Goal: Task Accomplishment & Management: Complete application form

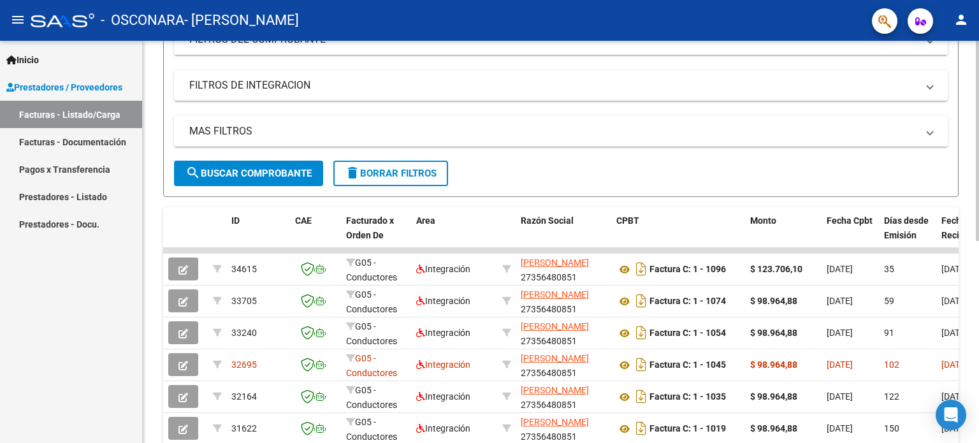
scroll to position [203, 0]
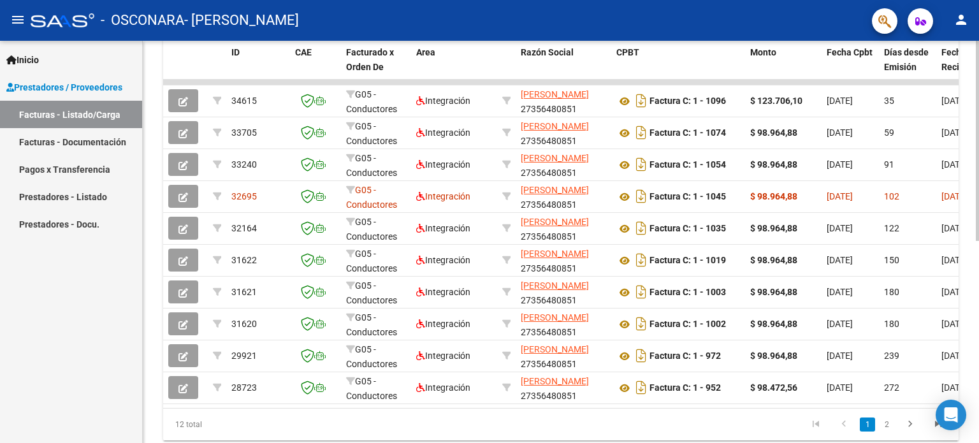
click at [865, 349] on div "Video tutorial PRESTADORES -> Listado de CPBTs Emitidos por Prestadores / Prove…" at bounding box center [562, 80] width 839 height 801
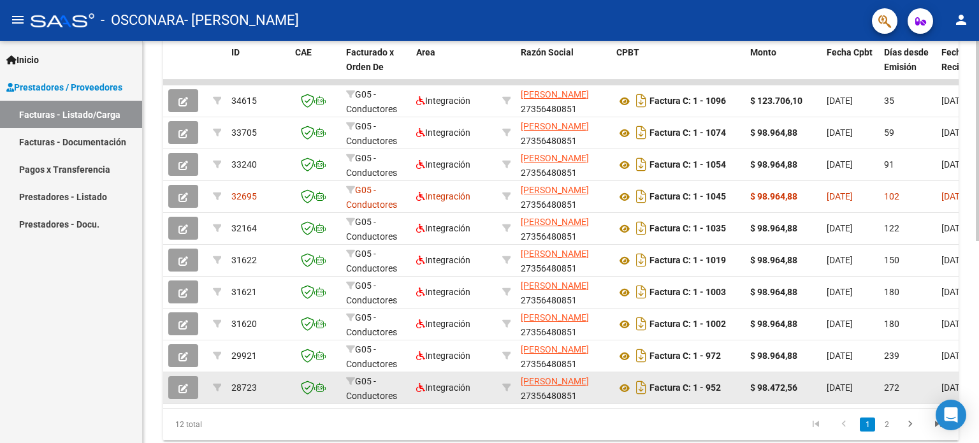
scroll to position [317, 0]
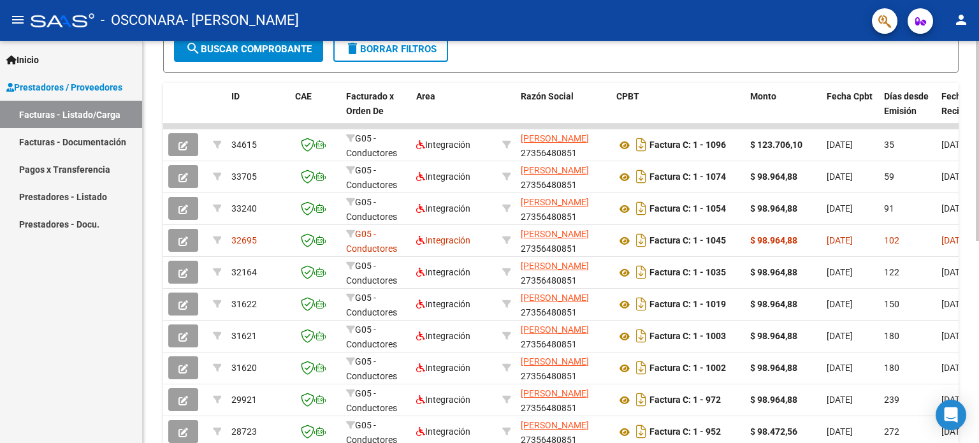
drag, startPoint x: 974, startPoint y: 278, endPoint x: 978, endPoint y: 320, distance: 42.3
click at [978, 320] on div "Video tutorial PRESTADORES -> Listado de CPBTs Emitidos por Prestadores / Prove…" at bounding box center [562, 124] width 839 height 801
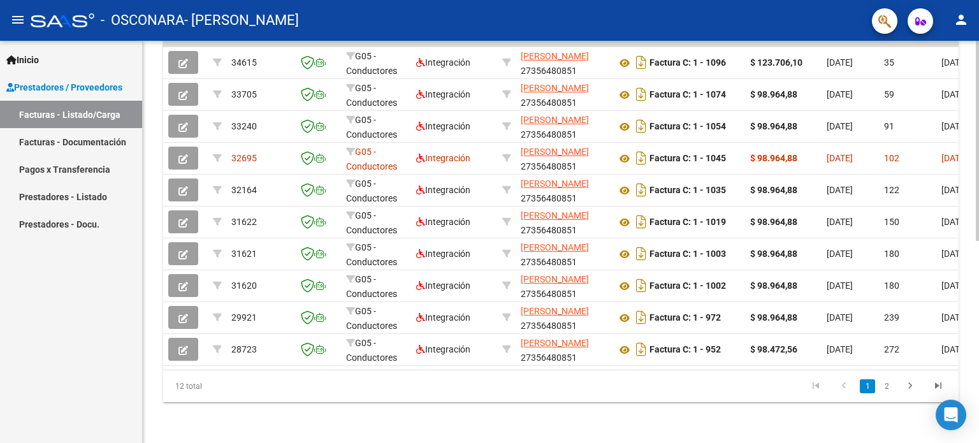
click at [978, 336] on div at bounding box center [977, 343] width 3 height 200
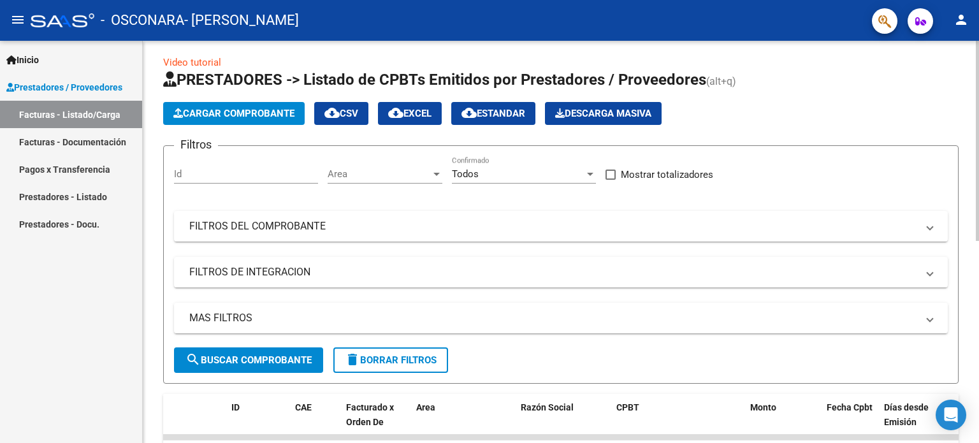
scroll to position [0, 0]
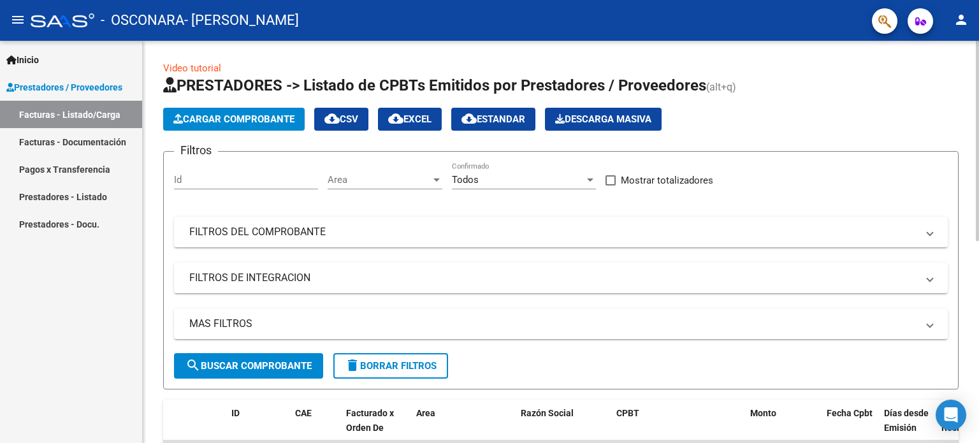
click at [978, 16] on div "menu - OSCONARA - [PERSON_NAME] person Inicio Instructivos Contacto OS Prestado…" at bounding box center [489, 221] width 979 height 443
click at [217, 117] on span "Cargar Comprobante" at bounding box center [233, 118] width 121 height 11
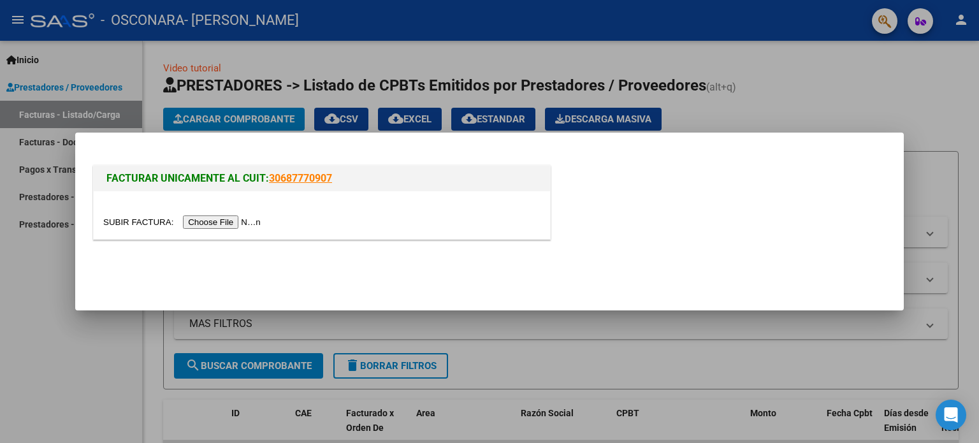
click at [234, 220] on input "file" at bounding box center [183, 221] width 161 height 13
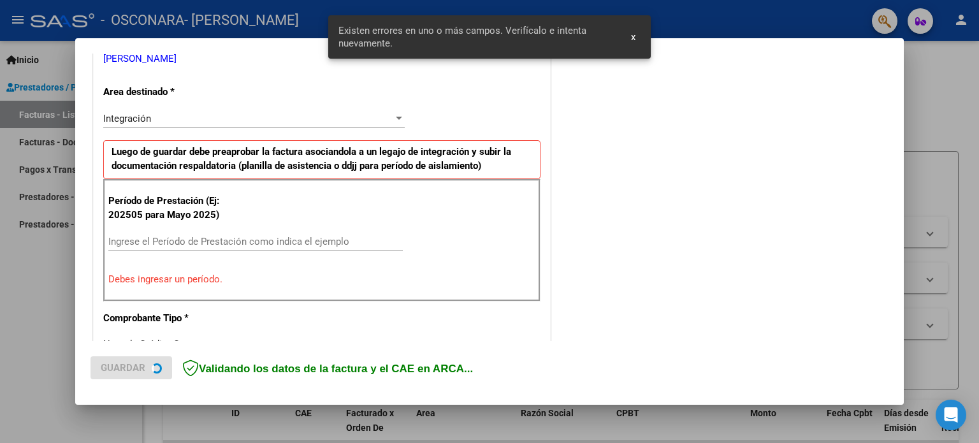
scroll to position [275, 0]
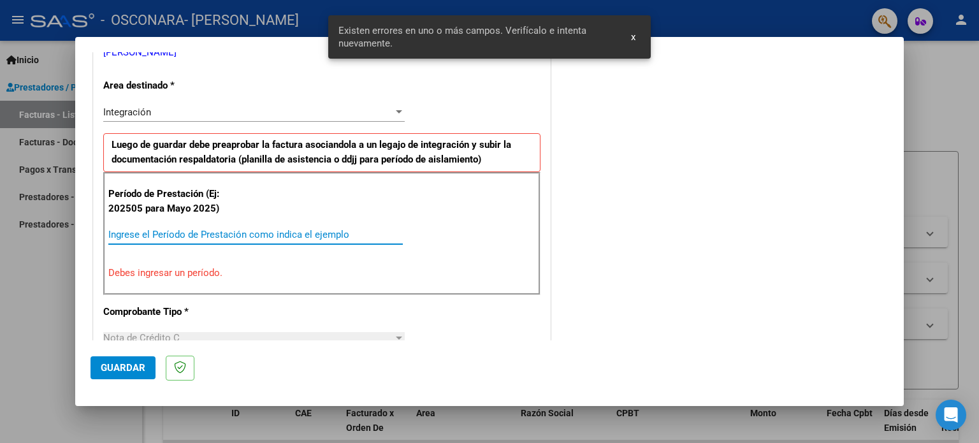
click at [331, 236] on input "Ingrese el Período de Prestación como indica el ejemplo" at bounding box center [255, 234] width 294 height 11
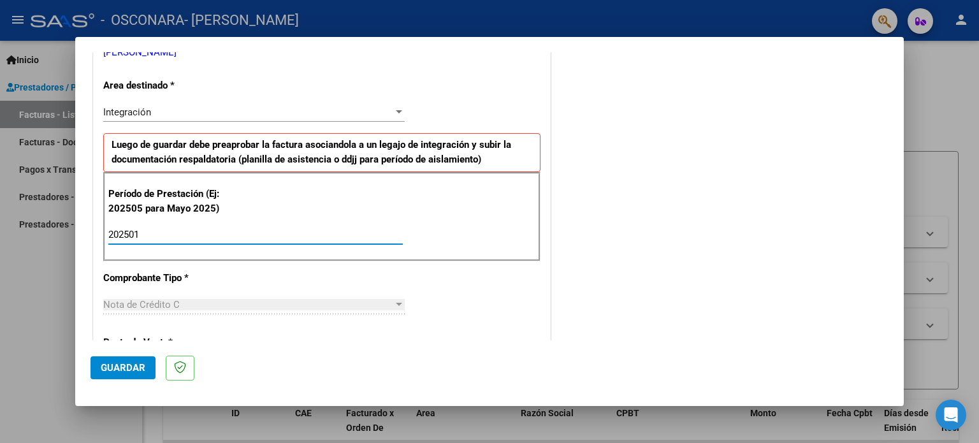
type input "202501"
click at [134, 366] on span "Guardar" at bounding box center [123, 367] width 45 height 11
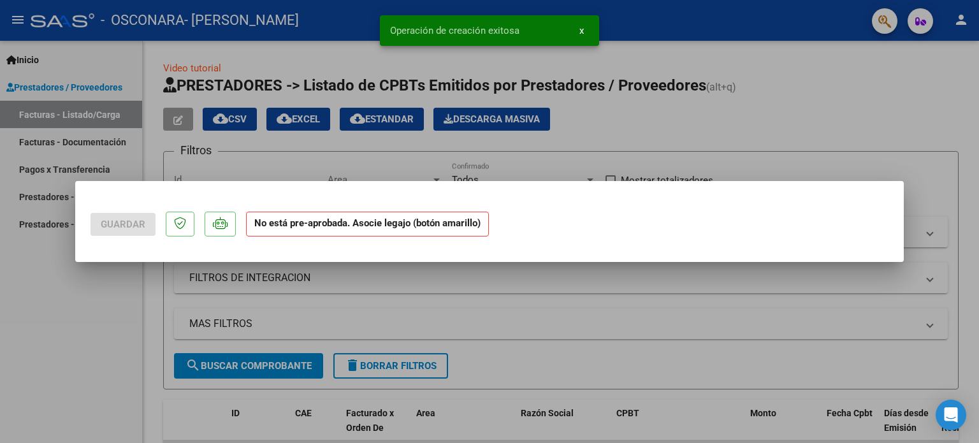
scroll to position [0, 0]
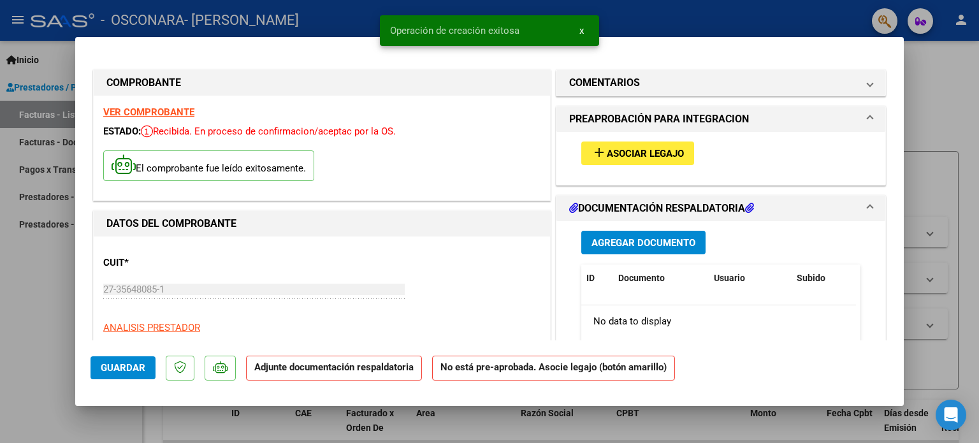
click at [32, 305] on div at bounding box center [489, 221] width 979 height 443
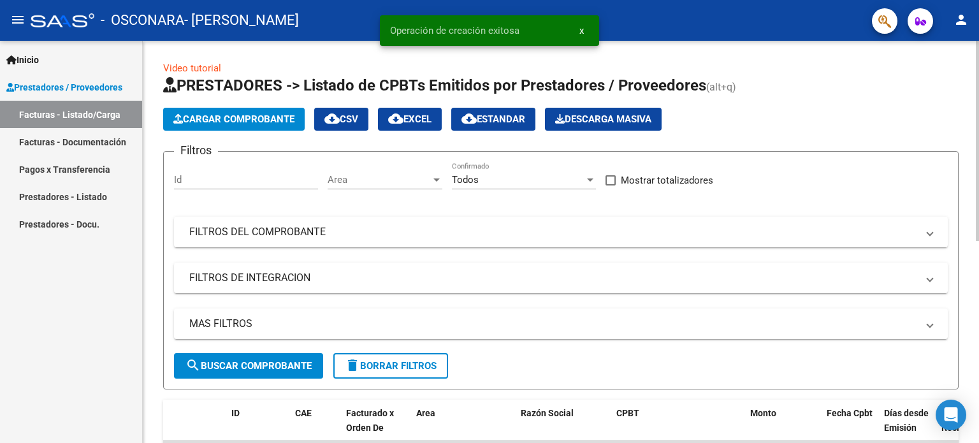
click at [263, 120] on span "Cargar Comprobante" at bounding box center [233, 118] width 121 height 11
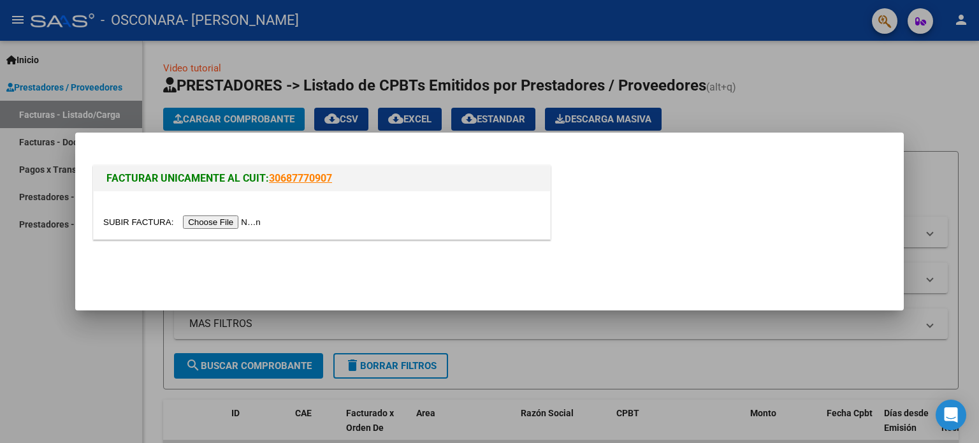
click at [238, 224] on input "file" at bounding box center [183, 221] width 161 height 13
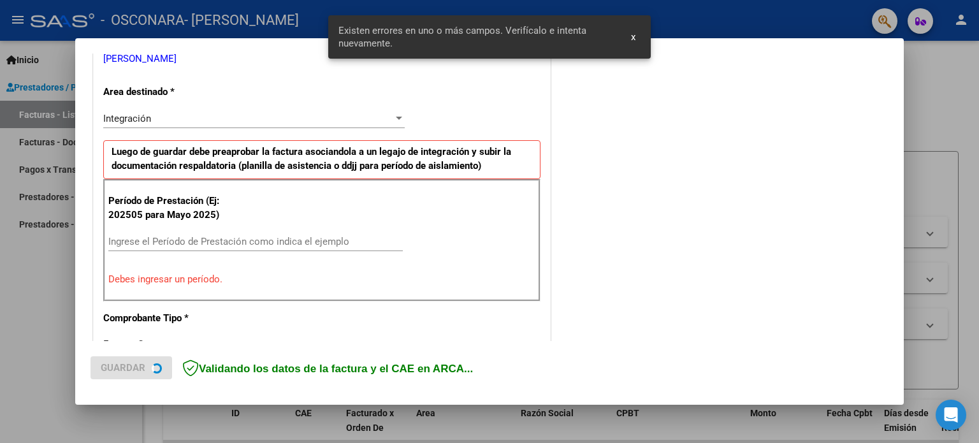
scroll to position [275, 0]
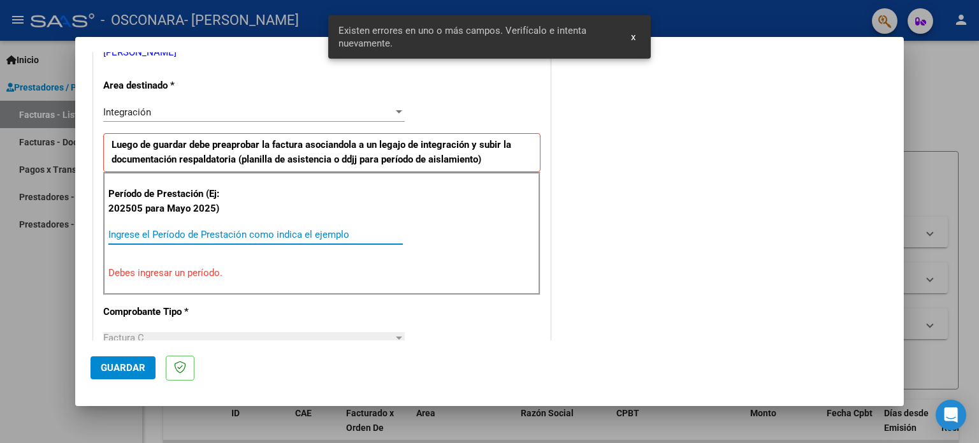
click at [294, 237] on input "Ingrese el Período de Prestación como indica el ejemplo" at bounding box center [255, 234] width 294 height 11
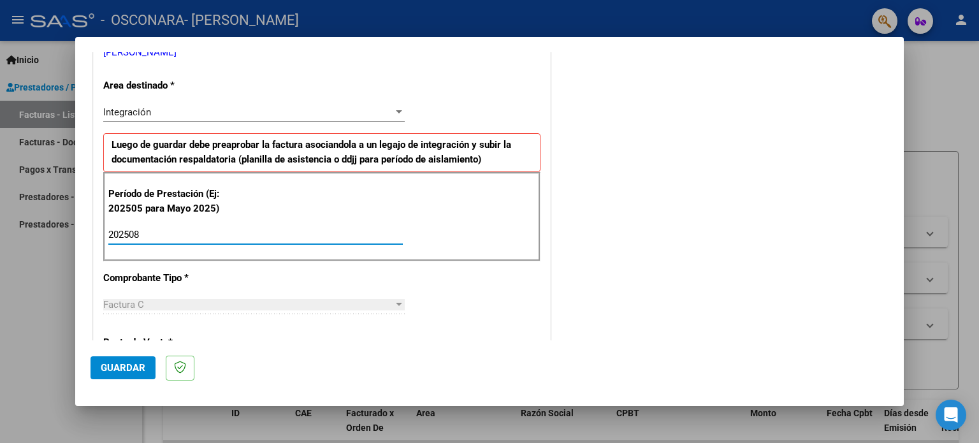
type input "202508"
click at [136, 366] on span "Guardar" at bounding box center [123, 367] width 45 height 11
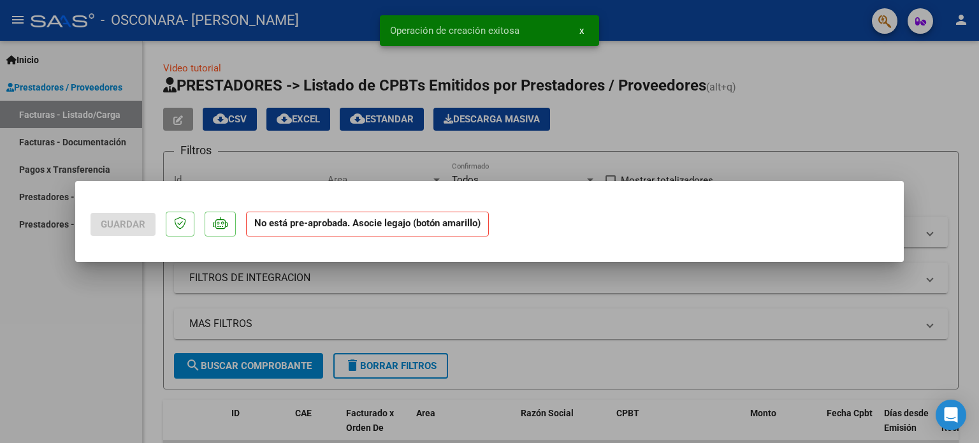
scroll to position [0, 0]
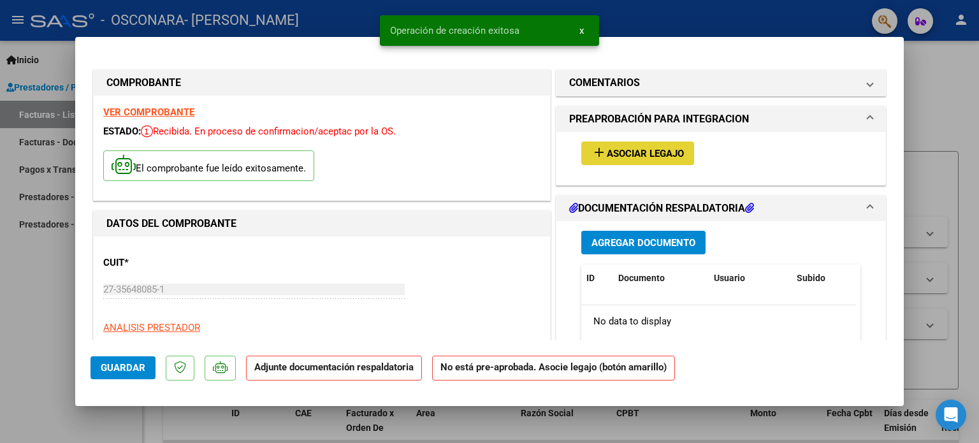
click at [646, 152] on span "Asociar Legajo" at bounding box center [645, 153] width 77 height 11
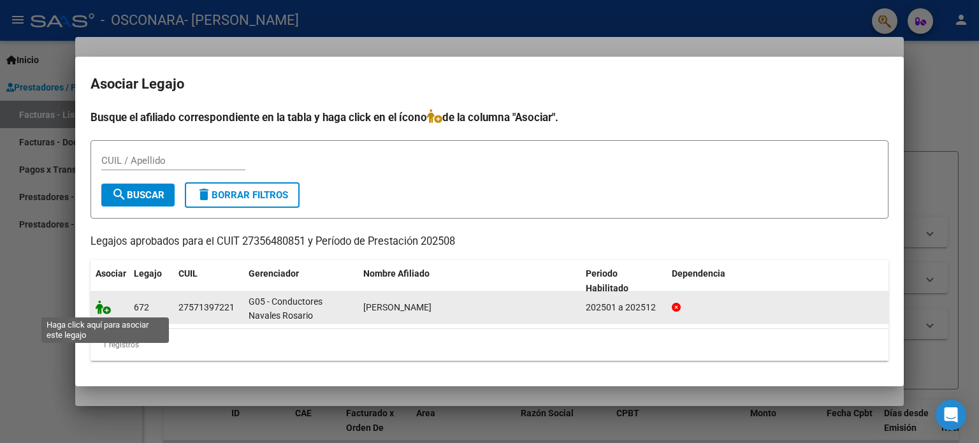
click at [98, 310] on icon at bounding box center [103, 307] width 15 height 14
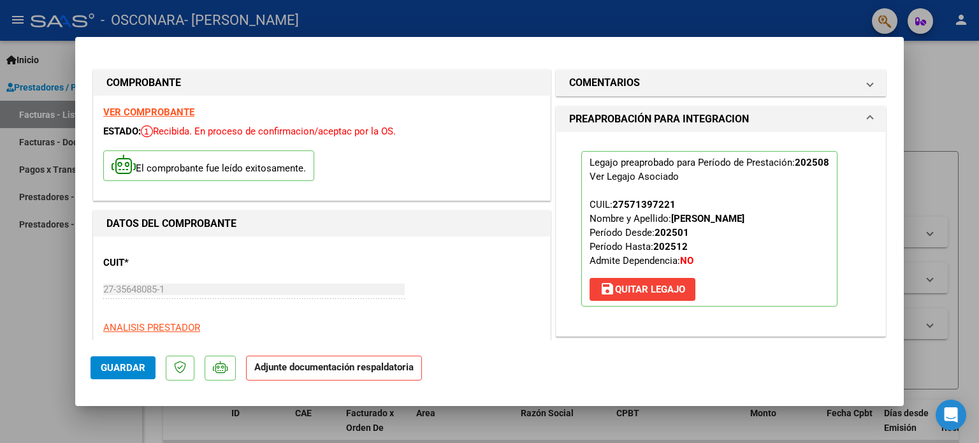
scroll to position [252, 0]
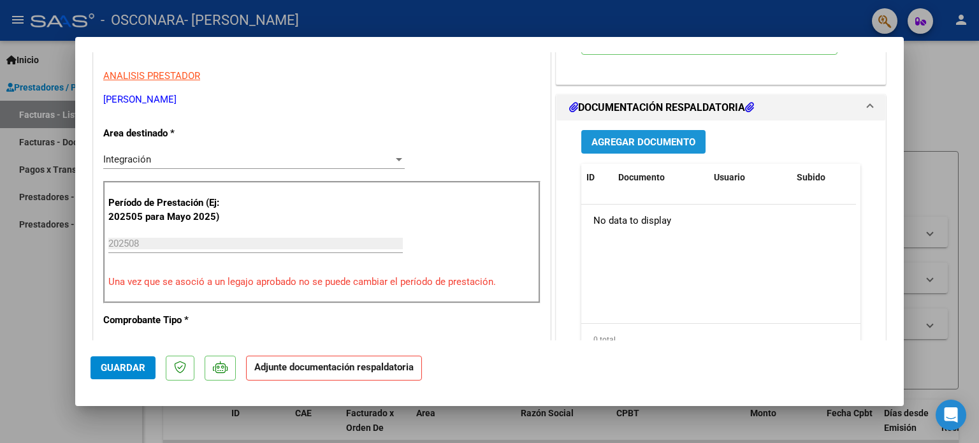
click at [651, 142] on span "Agregar Documento" at bounding box center [643, 141] width 104 height 11
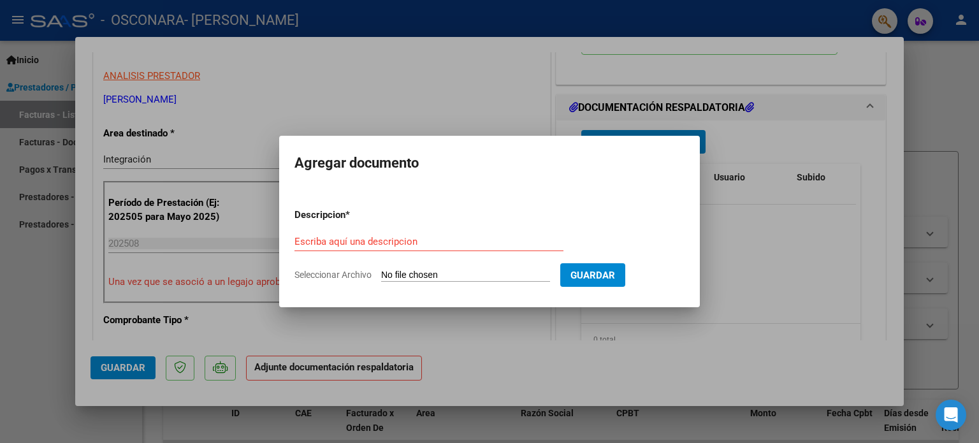
click at [440, 277] on input "Seleccionar Archivo" at bounding box center [465, 276] width 169 height 12
type input "C:\fakepath\[PERSON_NAME][DATE].pdf"
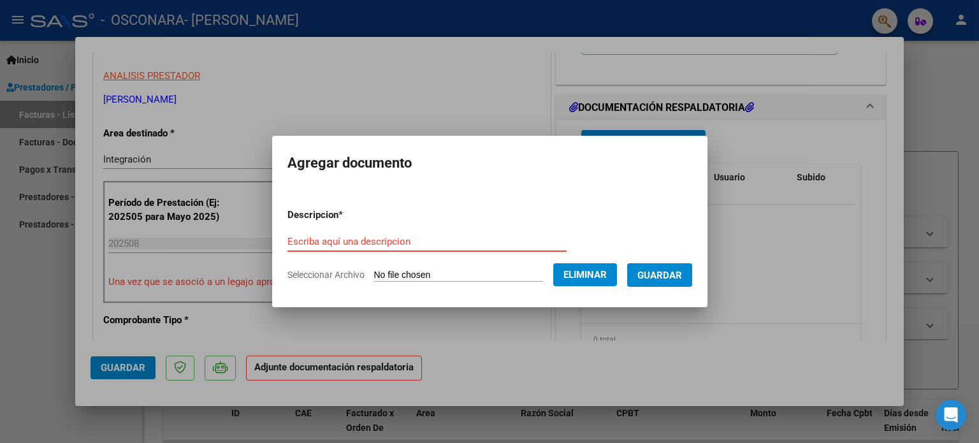
click at [382, 238] on input "Escriba aquí una descripcion" at bounding box center [426, 241] width 279 height 11
type input "planilla"
click at [677, 269] on span "Guardar" at bounding box center [659, 274] width 45 height 11
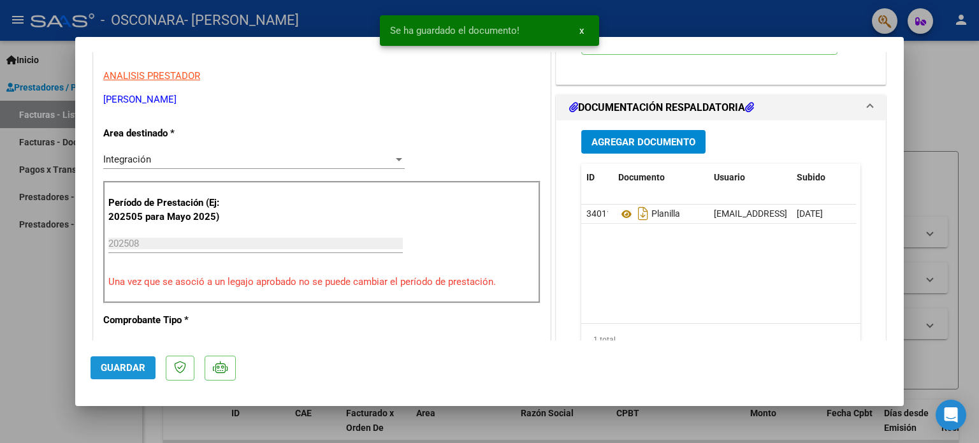
click at [128, 368] on span "Guardar" at bounding box center [123, 367] width 45 height 11
